Goal: Use online tool/utility: Utilize a website feature to perform a specific function

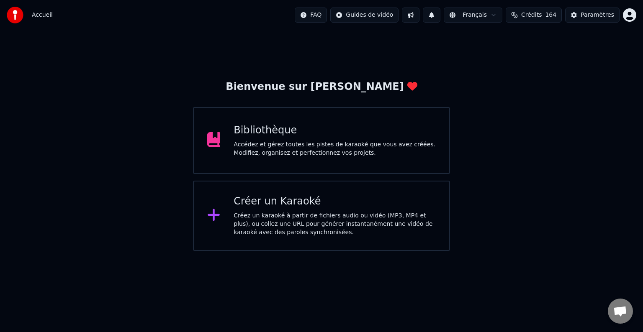
click at [266, 144] on div "Accédez et gérez toutes les pistes de karaoké que vous avez créées. Modifiez, o…" at bounding box center [335, 149] width 202 height 17
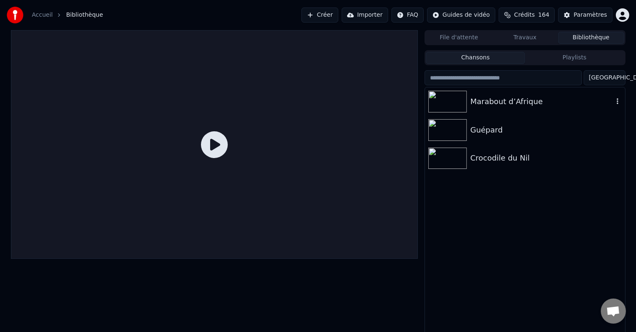
click at [506, 109] on div "Marabout d’Afrique" at bounding box center [525, 101] width 200 height 28
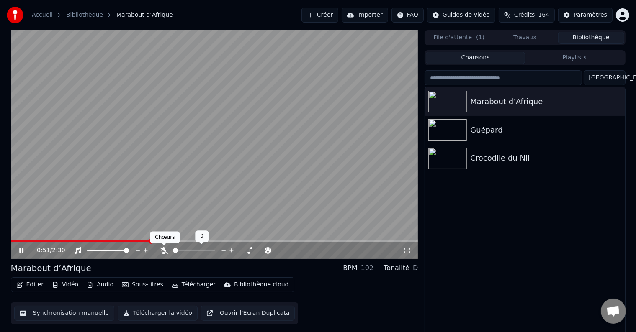
click at [162, 250] on icon at bounding box center [163, 250] width 8 height 7
click at [11, 239] on span at bounding box center [13, 241] width 5 height 5
click at [67, 315] on button "Synchronisation manuelle" at bounding box center [64, 313] width 100 height 15
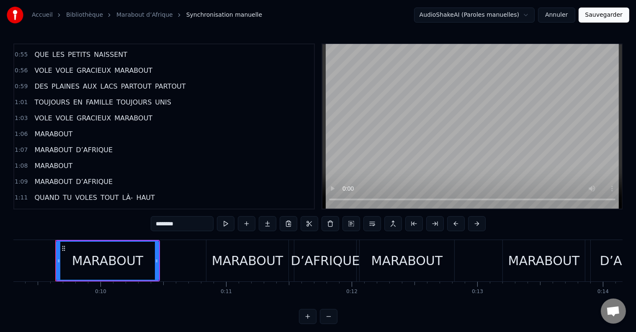
scroll to position [460, 0]
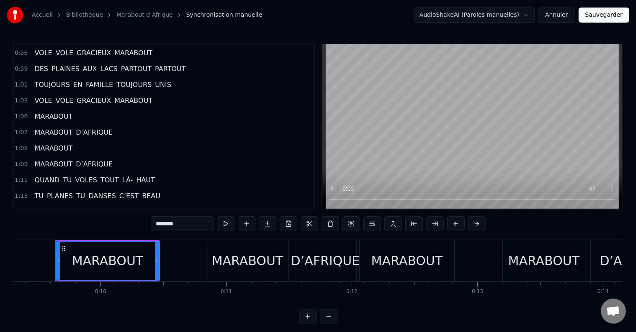
click at [120, 64] on span "PARTOUT" at bounding box center [136, 69] width 32 height 10
type input "*******"
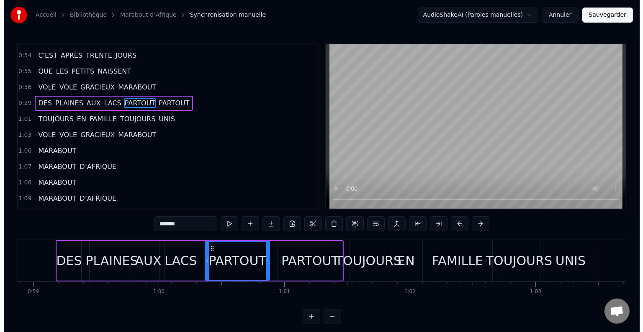
scroll to position [0, 7538]
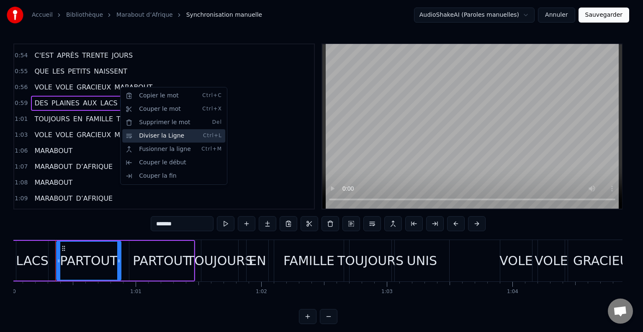
click at [143, 137] on div "Diviser la Ligne Ctrl+L" at bounding box center [173, 135] width 103 height 13
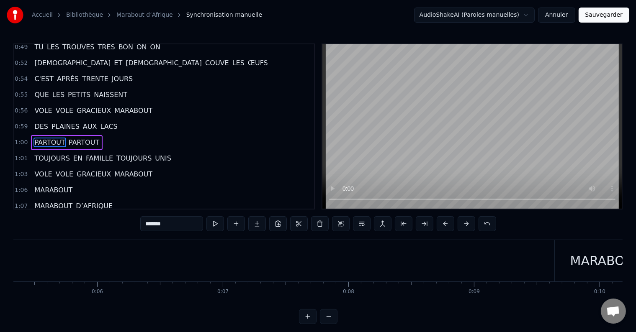
scroll to position [0, 0]
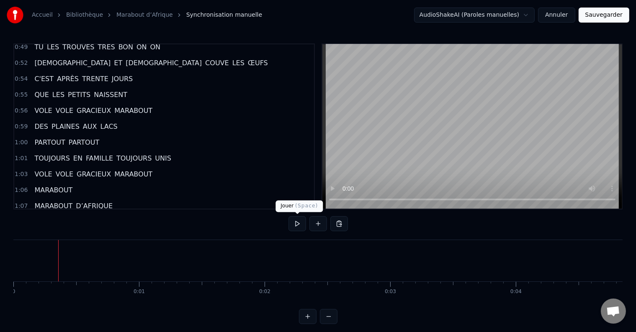
click at [296, 224] on button at bounding box center [297, 223] width 18 height 15
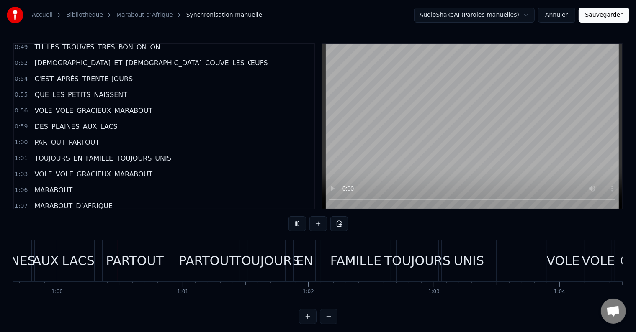
scroll to position [0, 7497]
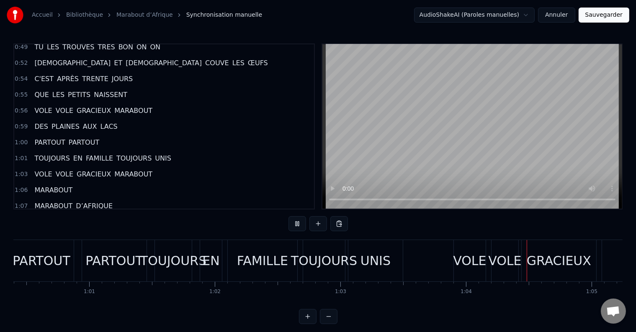
click at [285, 264] on div "TOUJOURS EN FAMILLE TOUJOURS UNIS" at bounding box center [279, 260] width 250 height 41
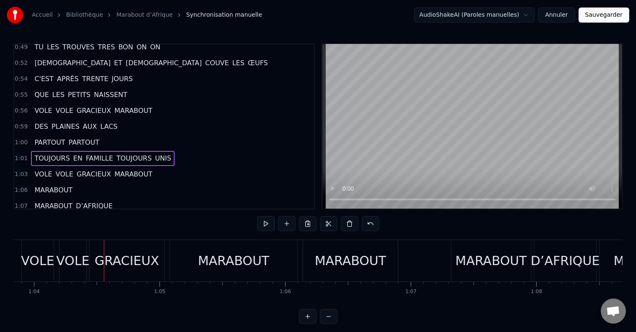
scroll to position [0, 8030]
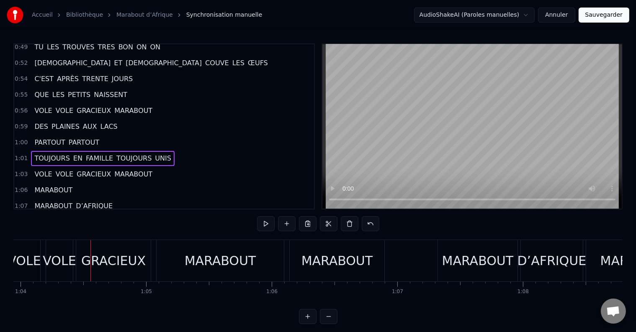
click at [121, 154] on span "TOUJOURS" at bounding box center [134, 159] width 37 height 10
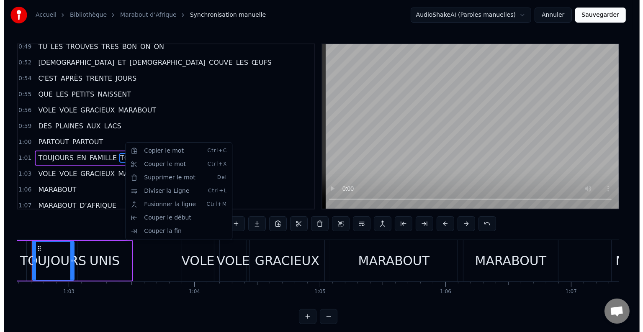
scroll to position [0, 7832]
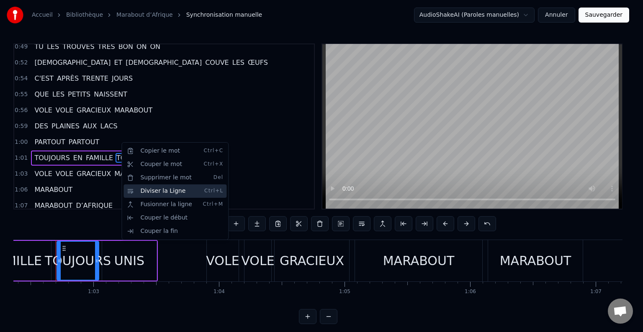
click at [144, 190] on div "Diviser la Ligne Ctrl+L" at bounding box center [174, 191] width 103 height 13
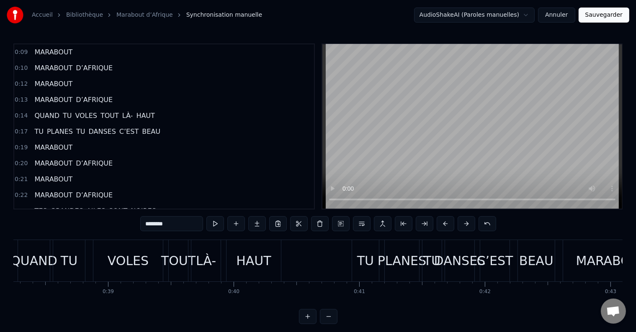
scroll to position [0, 4782]
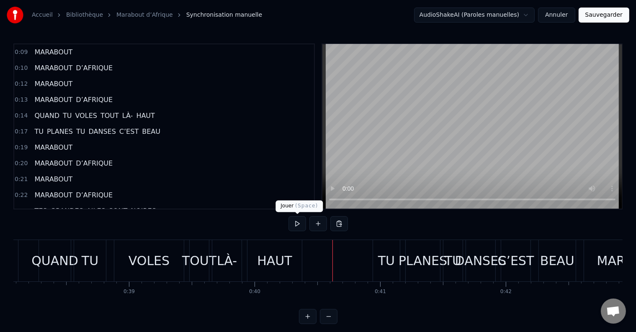
click at [293, 216] on button at bounding box center [297, 223] width 18 height 15
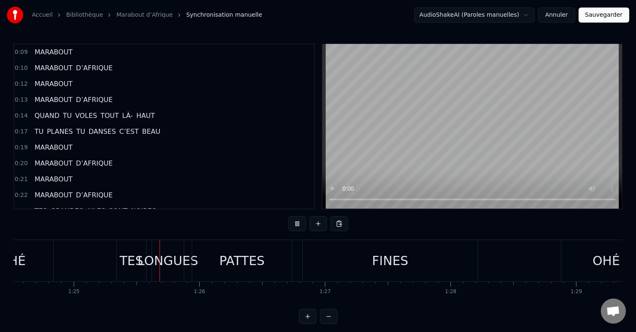
scroll to position [0, 10661]
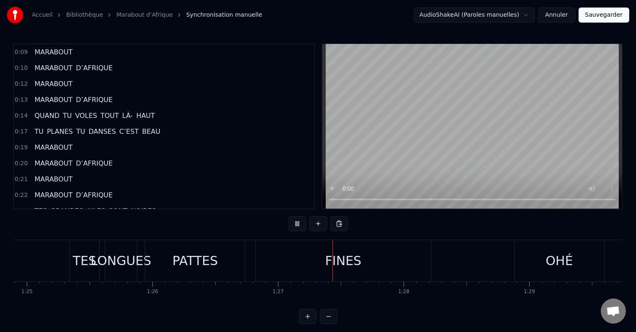
click at [83, 271] on div "TES" at bounding box center [84, 260] width 29 height 41
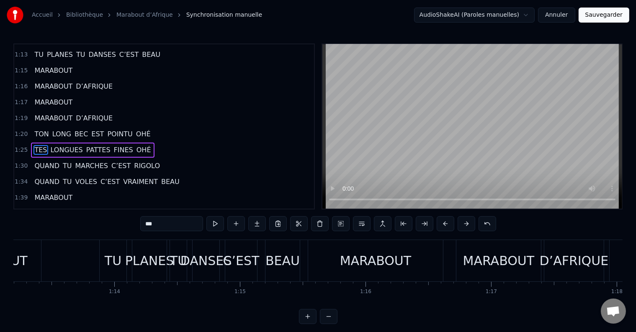
scroll to position [0, 9171]
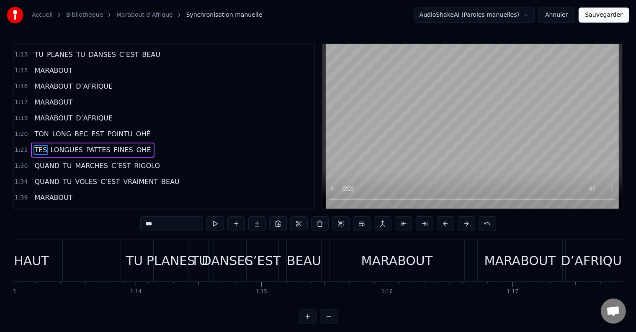
click at [135, 263] on div "TU" at bounding box center [134, 261] width 17 height 19
type input "**"
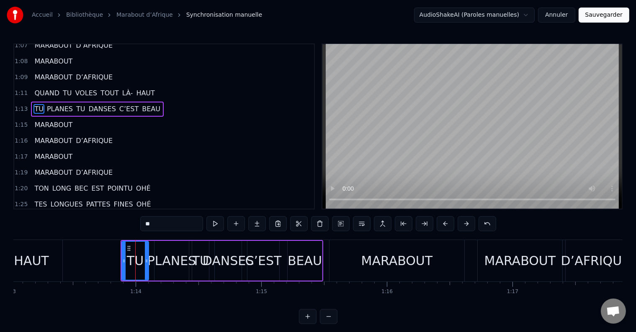
scroll to position [541, 0]
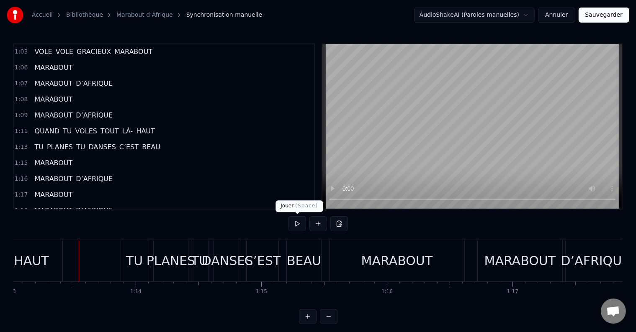
click at [296, 223] on button at bounding box center [297, 223] width 18 height 15
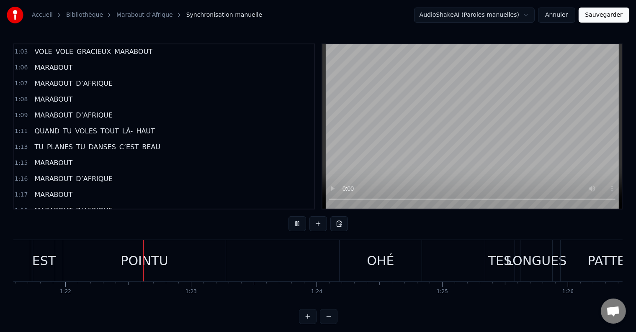
scroll to position [0, 10253]
click at [296, 223] on button at bounding box center [297, 223] width 18 height 15
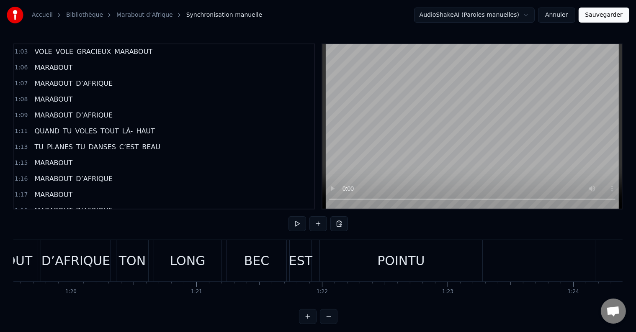
scroll to position [0, 10021]
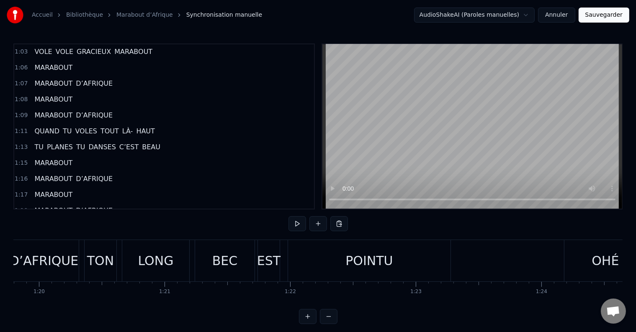
click at [139, 264] on div "LONG" at bounding box center [155, 260] width 67 height 41
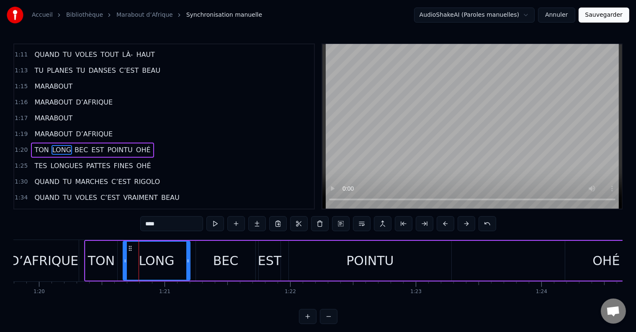
scroll to position [618, 0]
click at [219, 223] on button at bounding box center [215, 223] width 18 height 15
click at [107, 260] on div "TON" at bounding box center [101, 261] width 27 height 19
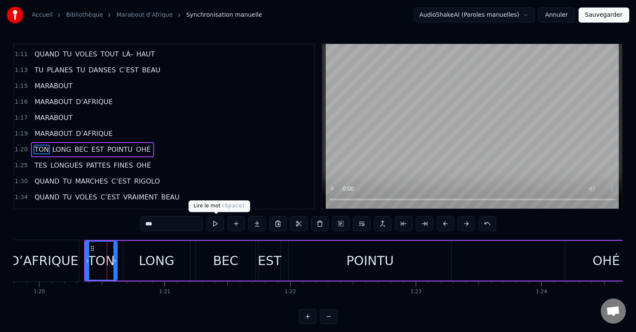
click at [217, 224] on button at bounding box center [215, 223] width 18 height 15
click at [220, 258] on div "BEC" at bounding box center [225, 261] width 25 height 19
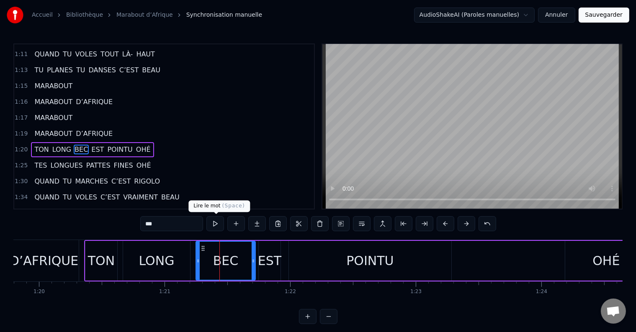
click at [213, 223] on button at bounding box center [215, 223] width 18 height 15
drag, startPoint x: 252, startPoint y: 260, endPoint x: 243, endPoint y: 261, distance: 9.2
click at [243, 261] on icon at bounding box center [243, 261] width 3 height 7
click at [269, 257] on div "EST" at bounding box center [269, 261] width 23 height 19
type input "***"
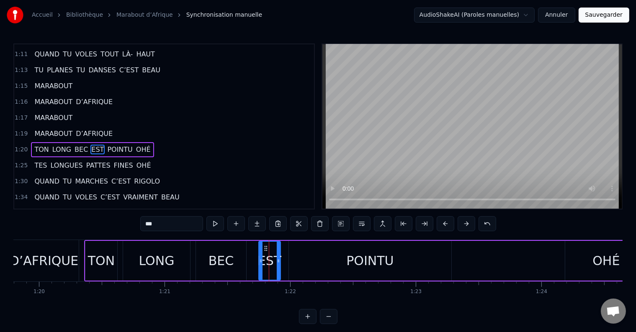
click at [255, 261] on div "TON LONG BEC EST POINTU OHÉ" at bounding box center [366, 260] width 564 height 41
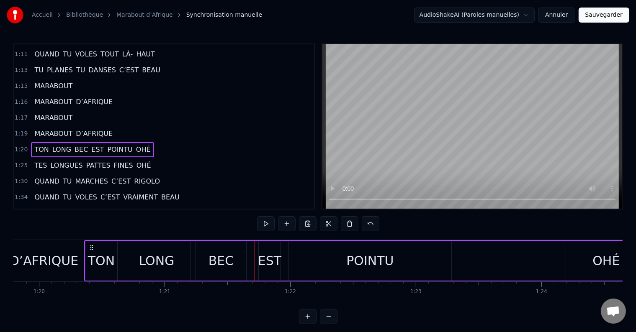
click at [266, 261] on div "EST" at bounding box center [269, 261] width 23 height 19
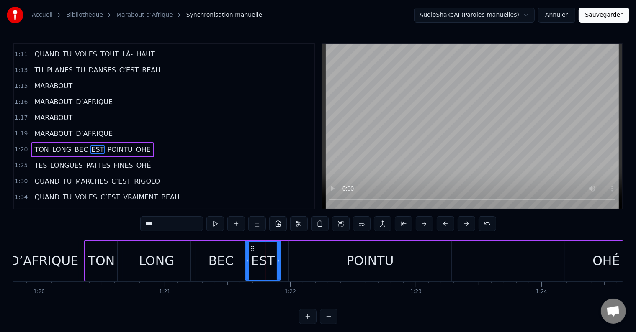
drag, startPoint x: 260, startPoint y: 260, endPoint x: 246, endPoint y: 261, distance: 13.5
click at [246, 261] on icon at bounding box center [247, 261] width 3 height 7
click at [273, 260] on icon at bounding box center [272, 261] width 3 height 7
click at [310, 262] on div "POINTU" at bounding box center [370, 261] width 162 height 40
type input "******"
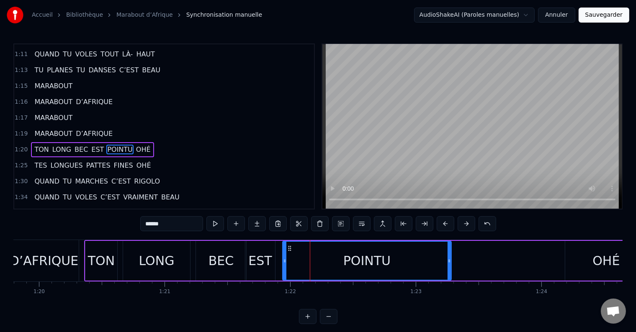
drag, startPoint x: 291, startPoint y: 260, endPoint x: 285, endPoint y: 261, distance: 6.4
click at [285, 261] on icon at bounding box center [284, 261] width 3 height 7
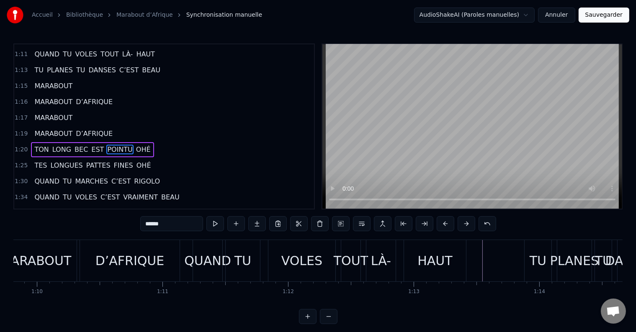
scroll to position [0, 8597]
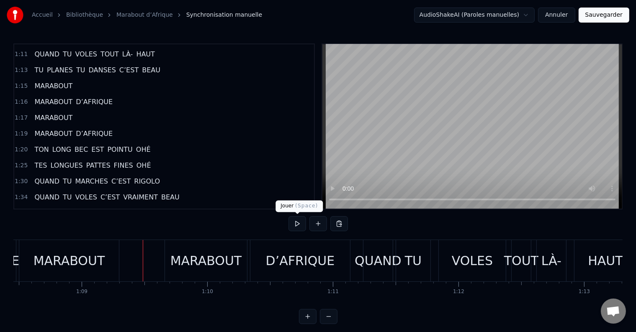
click at [298, 229] on button at bounding box center [297, 223] width 18 height 15
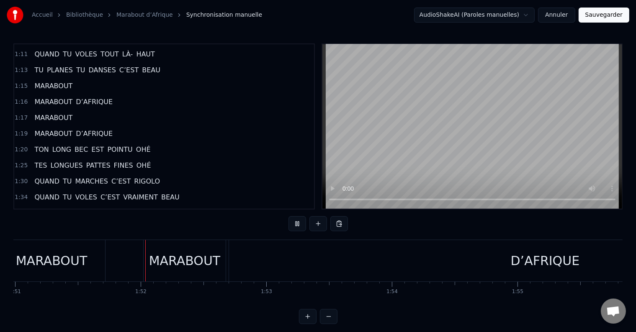
scroll to position [0, 13947]
click at [183, 271] on div "MARABOUT" at bounding box center [176, 260] width 82 height 41
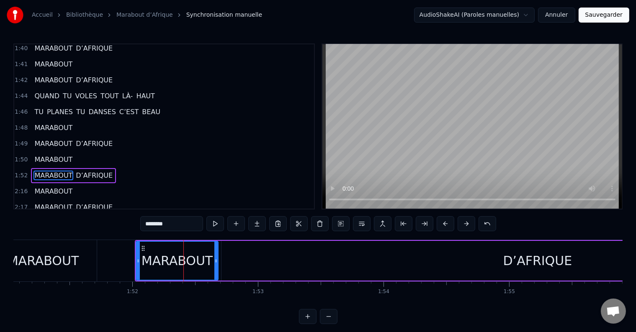
scroll to position [819, 0]
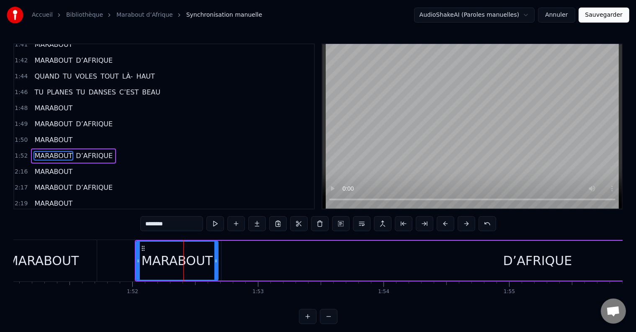
click at [594, 256] on div "D’AFRIQUE" at bounding box center [537, 261] width 632 height 40
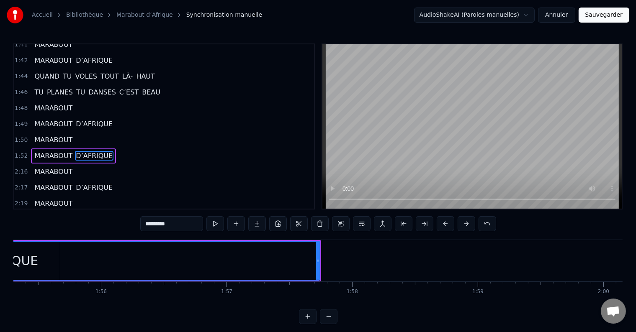
scroll to position [0, 14485]
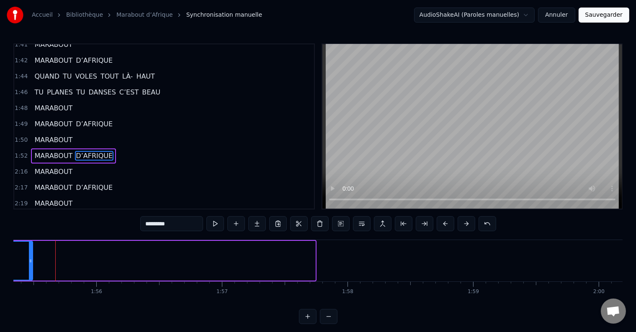
drag, startPoint x: 310, startPoint y: 257, endPoint x: 31, endPoint y: 260, distance: 278.8
click at [31, 260] on div at bounding box center [30, 261] width 3 height 38
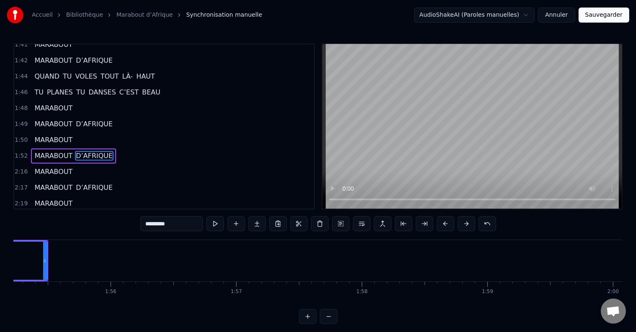
scroll to position [0, 14460]
click at [435, 313] on div "0:09 MARABOUT 0:10 MARABOUT D’AFRIQUE 0:12 MARABOUT 0:13 MARABOUT D’AFRIQUE 0:1…" at bounding box center [317, 184] width 609 height 281
click at [437, 314] on div "0:09 MARABOUT 0:10 MARABOUT D’AFRIQUE 0:12 MARABOUT 0:13 MARABOUT D’AFRIQUE 0:1…" at bounding box center [317, 184] width 609 height 281
click at [438, 314] on div "0:09 MARABOUT 0:10 MARABOUT D’AFRIQUE 0:12 MARABOUT 0:13 MARABOUT D’AFRIQUE 0:1…" at bounding box center [317, 184] width 609 height 281
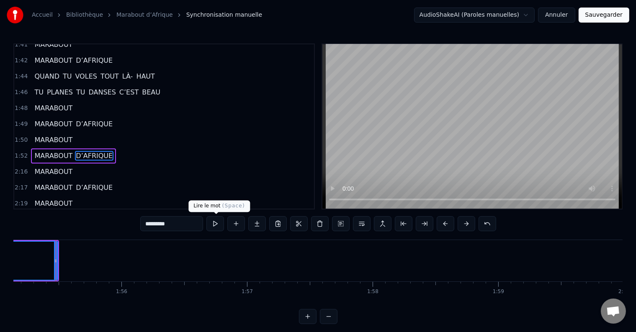
click at [216, 221] on button at bounding box center [215, 223] width 18 height 15
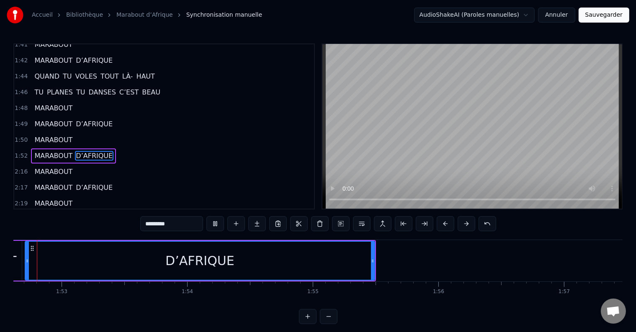
scroll to position [0, 14121]
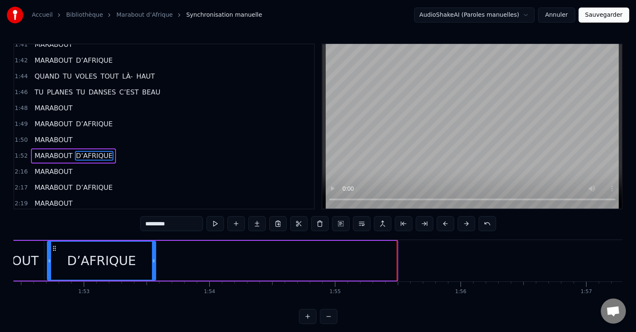
drag, startPoint x: 395, startPoint y: 260, endPoint x: 154, endPoint y: 265, distance: 241.2
click at [154, 265] on div at bounding box center [153, 261] width 3 height 38
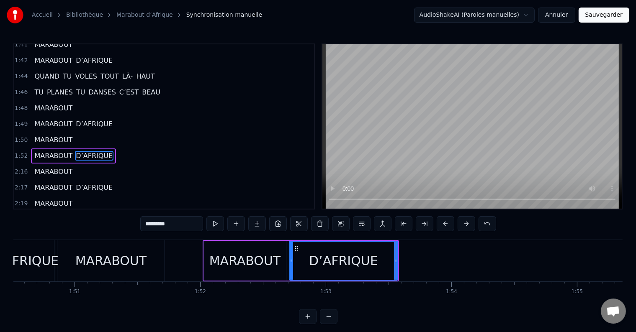
scroll to position [0, 13677]
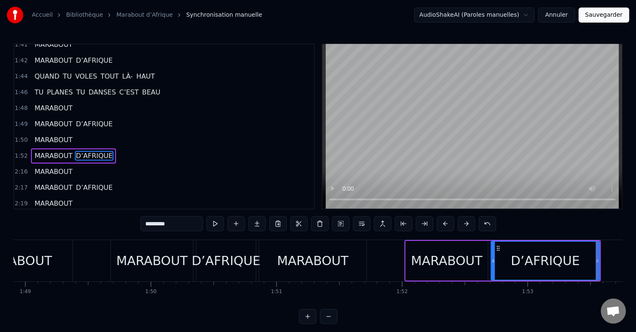
click at [414, 259] on div "MARABOUT" at bounding box center [447, 261] width 72 height 19
type input "********"
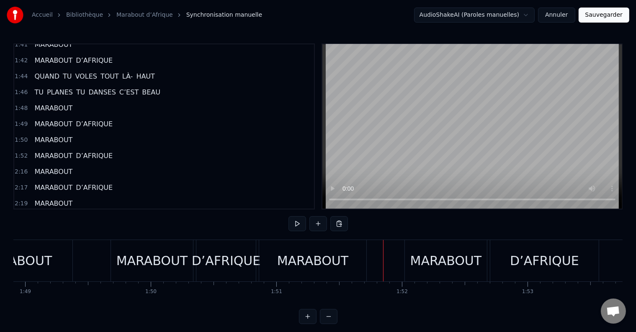
click at [408, 260] on div "MARABOUT" at bounding box center [446, 260] width 82 height 41
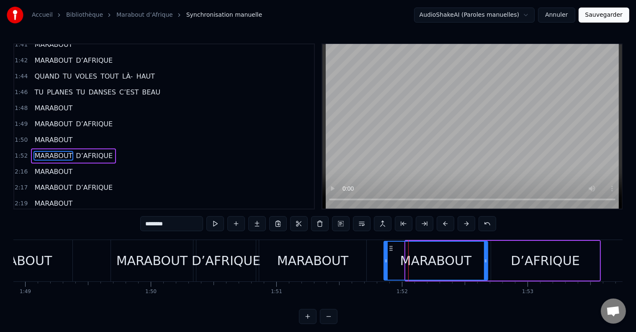
drag, startPoint x: 406, startPoint y: 260, endPoint x: 385, endPoint y: 261, distance: 21.8
click at [385, 261] on icon at bounding box center [385, 261] width 3 height 7
drag, startPoint x: 481, startPoint y: 259, endPoint x: 469, endPoint y: 260, distance: 11.3
click at [469, 260] on icon at bounding box center [469, 261] width 3 height 7
click at [527, 260] on div "D’AFRIQUE" at bounding box center [545, 261] width 69 height 19
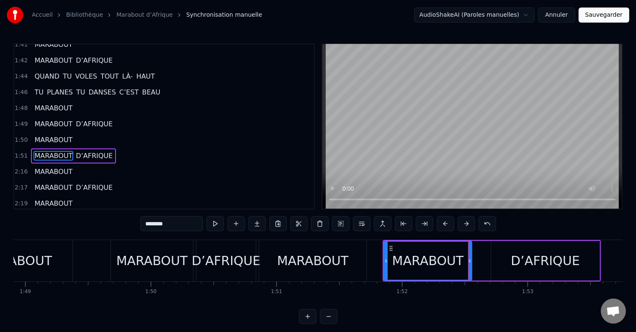
type input "*********"
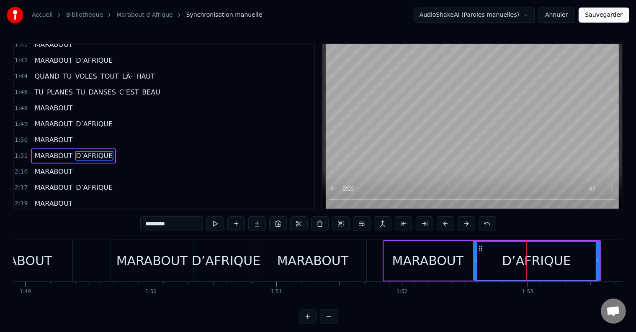
drag, startPoint x: 492, startPoint y: 261, endPoint x: 475, endPoint y: 263, distance: 17.7
click at [475, 263] on icon at bounding box center [475, 261] width 3 height 7
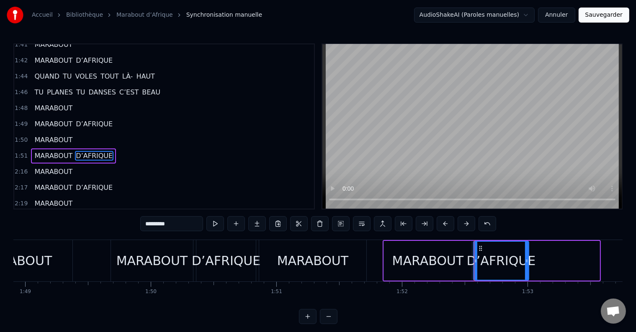
drag, startPoint x: 591, startPoint y: 263, endPoint x: 527, endPoint y: 267, distance: 64.2
click at [527, 267] on div at bounding box center [526, 261] width 3 height 38
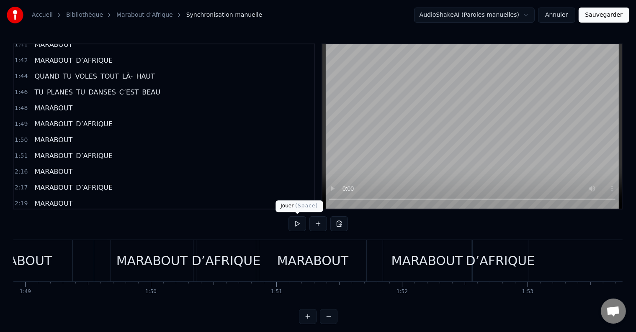
click at [291, 223] on button at bounding box center [297, 223] width 18 height 15
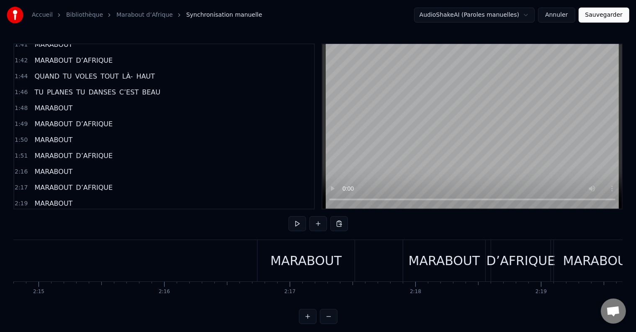
scroll to position [0, 16908]
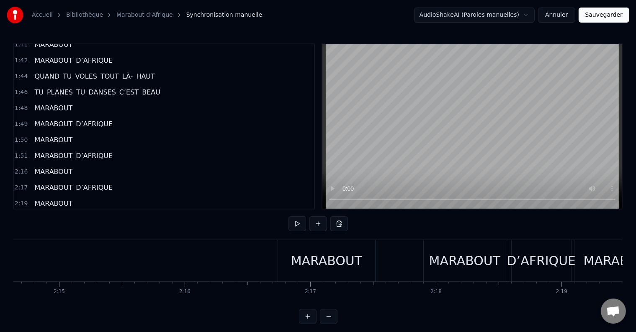
click at [318, 265] on div "MARABOUT" at bounding box center [327, 261] width 72 height 19
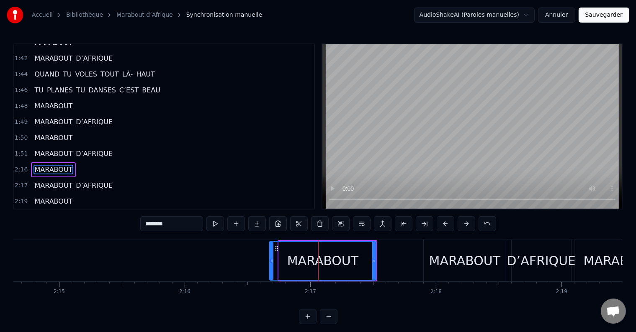
drag, startPoint x: 278, startPoint y: 263, endPoint x: 269, endPoint y: 263, distance: 9.2
click at [269, 263] on div "MARABOUT" at bounding box center [322, 261] width 107 height 40
click at [219, 223] on button at bounding box center [215, 223] width 18 height 15
drag, startPoint x: 373, startPoint y: 261, endPoint x: 380, endPoint y: 261, distance: 6.3
click at [380, 261] on icon at bounding box center [379, 261] width 3 height 7
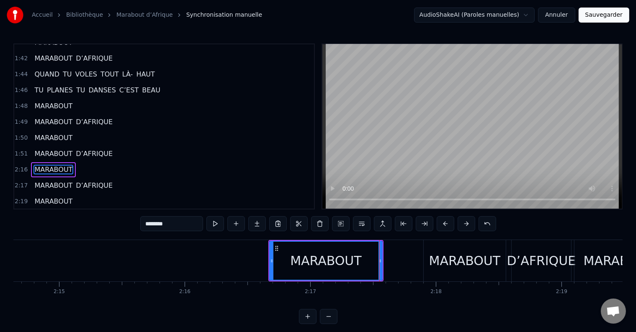
click at [436, 267] on div "MARABOUT" at bounding box center [465, 261] width 72 height 19
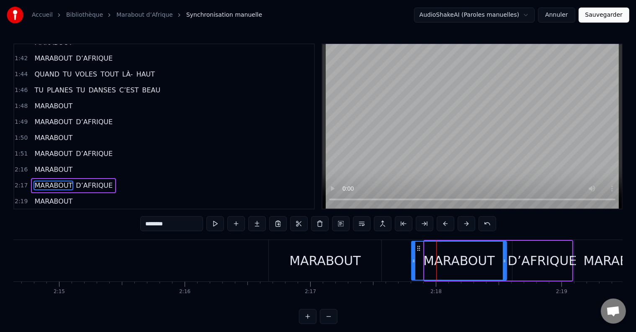
drag, startPoint x: 424, startPoint y: 260, endPoint x: 415, endPoint y: 262, distance: 9.4
click at [411, 261] on div "MARABOUT" at bounding box center [459, 261] width 96 height 40
click at [218, 224] on button at bounding box center [215, 223] width 18 height 15
drag, startPoint x: 504, startPoint y: 264, endPoint x: 500, endPoint y: 265, distance: 4.2
click at [500, 265] on div at bounding box center [500, 261] width 3 height 38
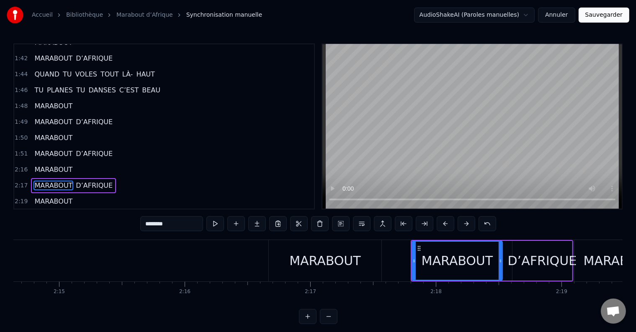
click at [515, 261] on div "D’AFRIQUE" at bounding box center [542, 261] width 69 height 19
type input "*********"
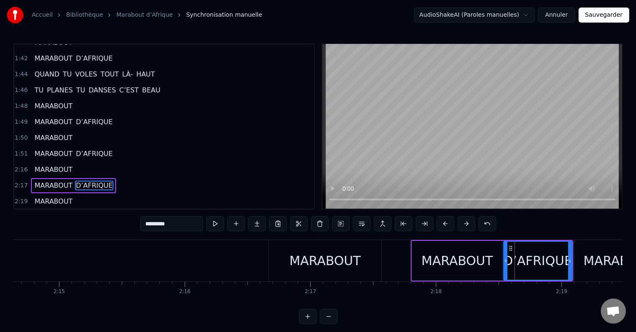
drag, startPoint x: 513, startPoint y: 262, endPoint x: 504, endPoint y: 263, distance: 8.9
click at [504, 263] on icon at bounding box center [505, 261] width 3 height 7
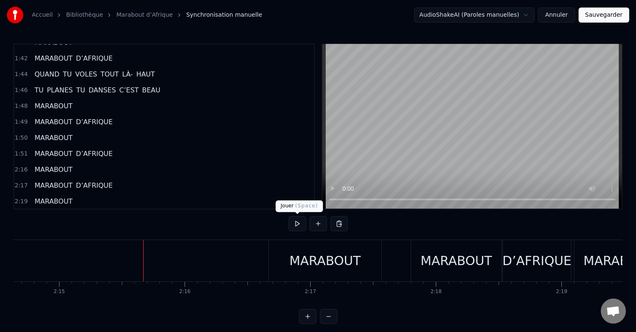
click at [298, 226] on button at bounding box center [297, 223] width 18 height 15
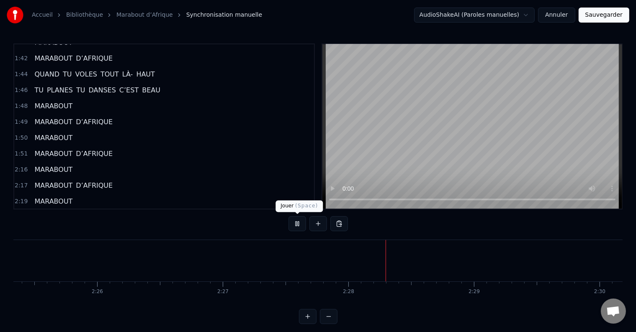
scroll to position [0, 18278]
click at [298, 225] on button at bounding box center [297, 223] width 18 height 15
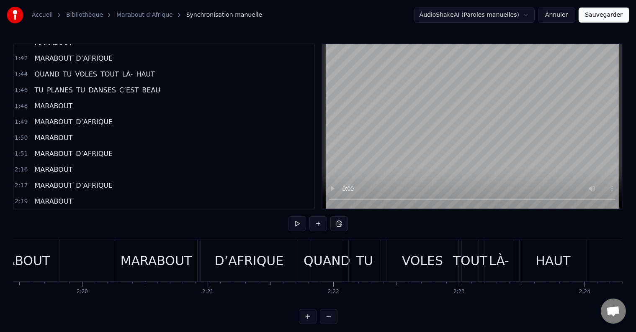
scroll to position [0, 17449]
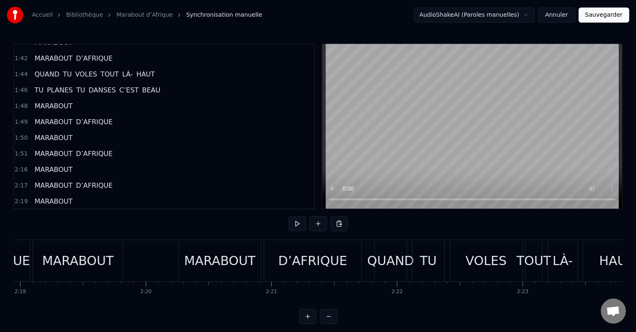
click at [247, 264] on div "MARABOUT" at bounding box center [220, 261] width 72 height 19
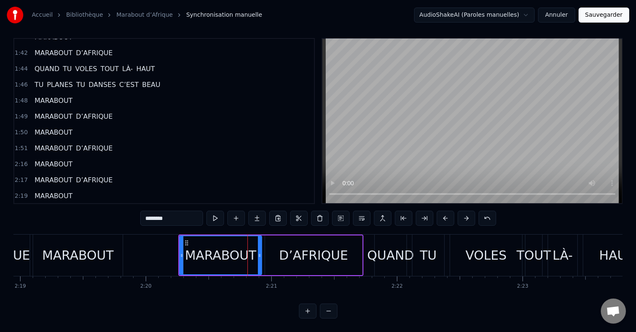
click at [280, 258] on div "D’AFRIQUE" at bounding box center [313, 256] width 97 height 40
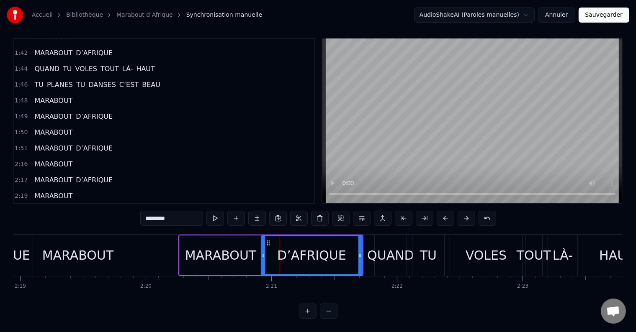
click at [263, 252] on icon at bounding box center [263, 255] width 3 height 7
click at [232, 255] on div "MARABOUT" at bounding box center [221, 255] width 72 height 19
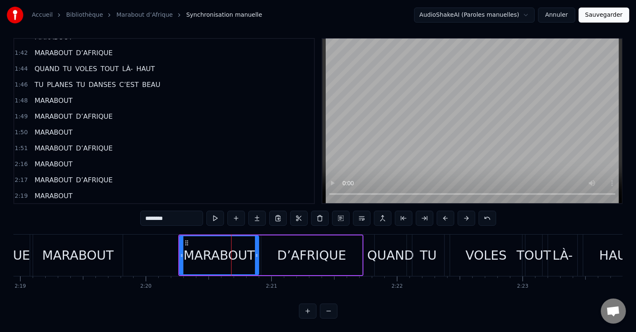
click at [257, 252] on icon at bounding box center [256, 255] width 3 height 7
click at [383, 255] on div "QUAND" at bounding box center [390, 255] width 47 height 19
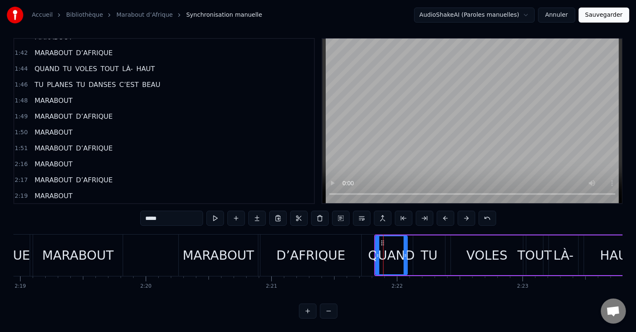
click at [422, 310] on div "0:09 MARABOUT 0:10 MARABOUT D’AFRIQUE 0:12 MARABOUT 0:13 MARABOUT D’AFRIQUE 0:1…" at bounding box center [317, 178] width 609 height 281
click at [303, 251] on div "D’AFRIQUE" at bounding box center [310, 255] width 69 height 19
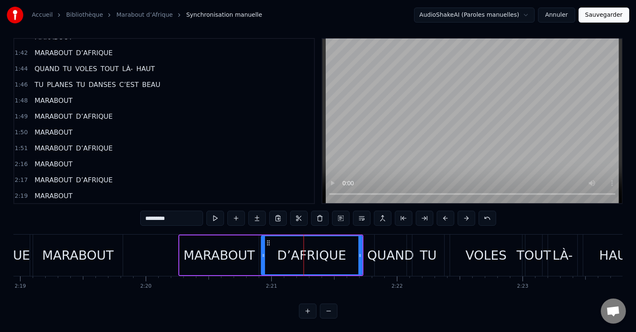
click at [437, 249] on div "TU" at bounding box center [428, 255] width 32 height 41
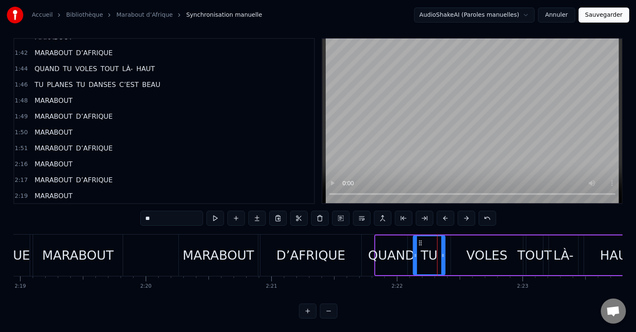
click at [452, 250] on div "VOLES" at bounding box center [487, 256] width 72 height 40
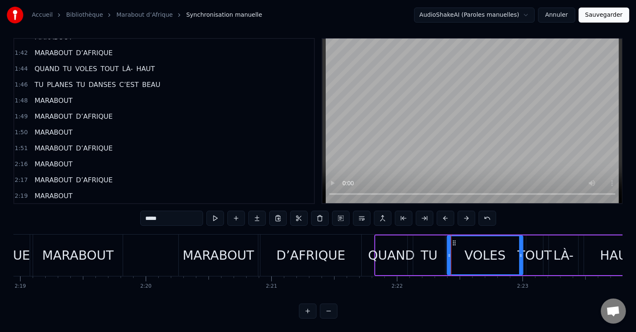
click at [448, 252] on icon at bounding box center [448, 255] width 3 height 7
click at [424, 246] on div "TU" at bounding box center [429, 255] width 17 height 19
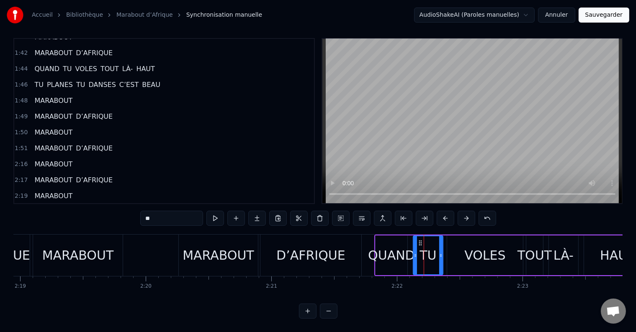
click at [440, 252] on icon at bounding box center [440, 255] width 3 height 7
click at [490, 260] on div "VOLES" at bounding box center [485, 256] width 76 height 40
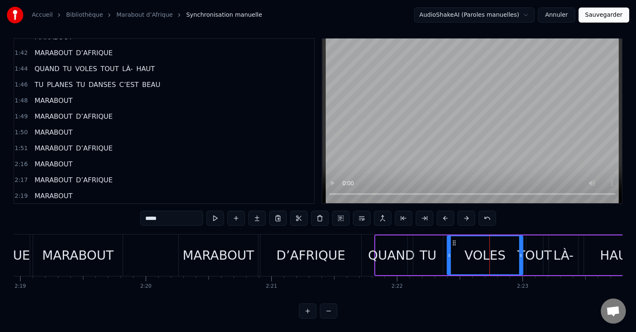
click at [539, 249] on div "TOUT" at bounding box center [534, 255] width 34 height 19
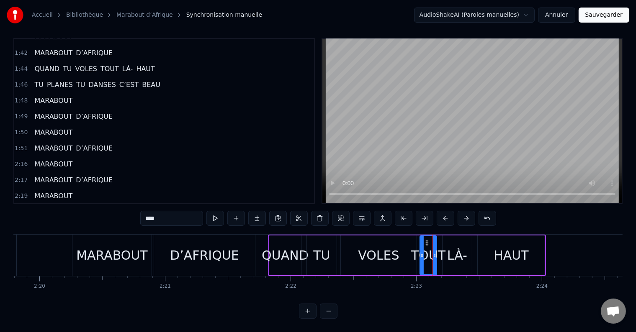
scroll to position [0, 17641]
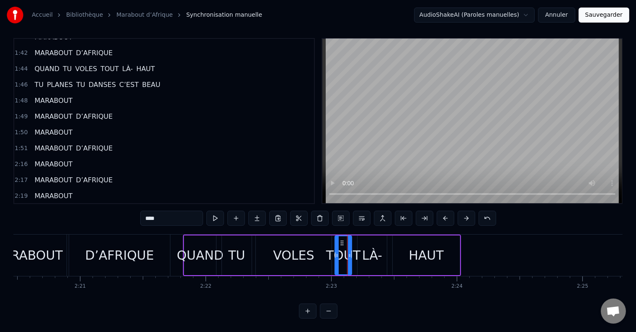
click at [403, 245] on div "HAUT" at bounding box center [426, 256] width 67 height 40
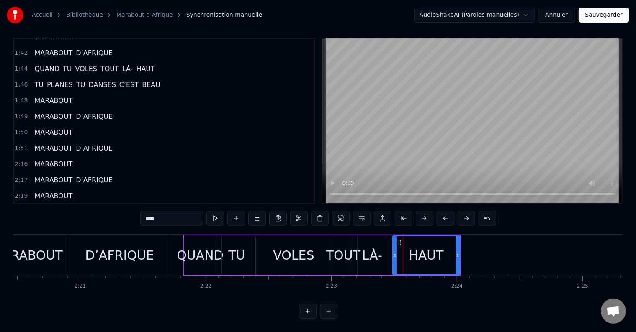
click at [383, 246] on div "LÀ-" at bounding box center [371, 256] width 29 height 40
type input "***"
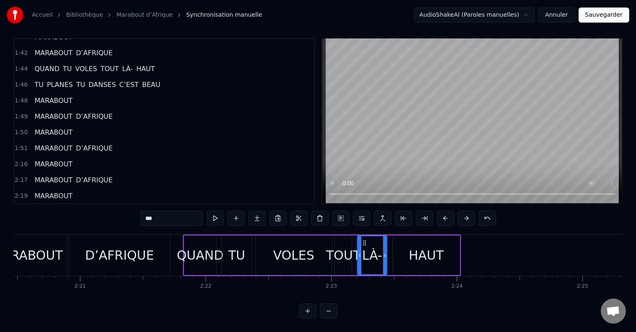
click at [605, 12] on button "Sauvegarder" at bounding box center [604, 15] width 51 height 15
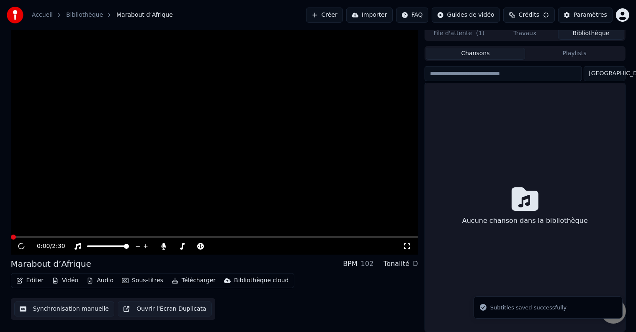
scroll to position [4, 0]
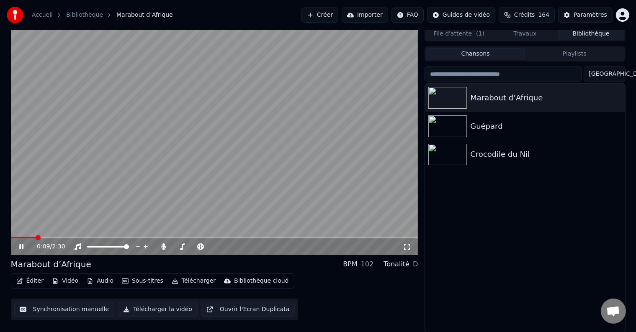
click at [10, 13] on img at bounding box center [15, 15] width 17 height 17
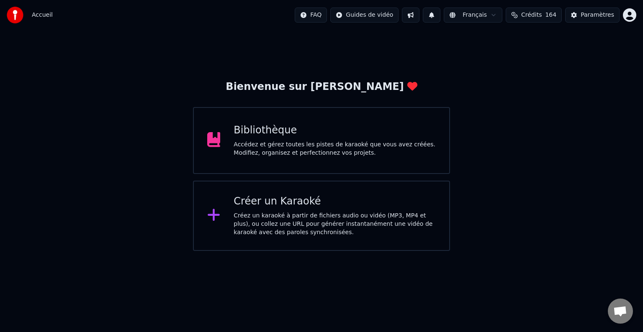
click at [285, 220] on div "Créez un karaoké à partir de fichiers audio ou vidéo (MP3, MP4 et plus), ou col…" at bounding box center [335, 224] width 202 height 25
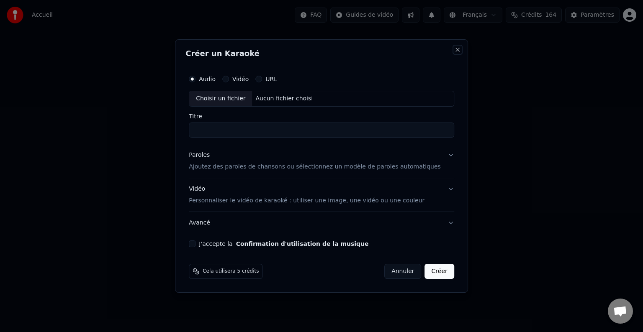
click at [454, 48] on button "Close" at bounding box center [457, 49] width 7 height 7
